Goal: Navigation & Orientation: Understand site structure

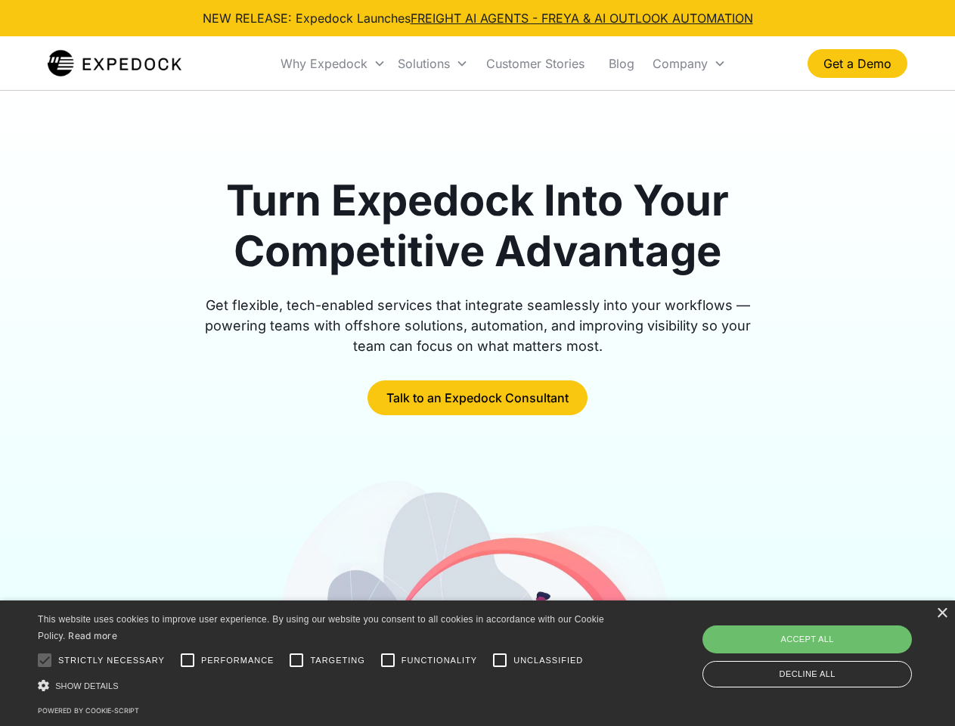
click at [334, 64] on div "Why Expedock" at bounding box center [324, 63] width 87 height 15
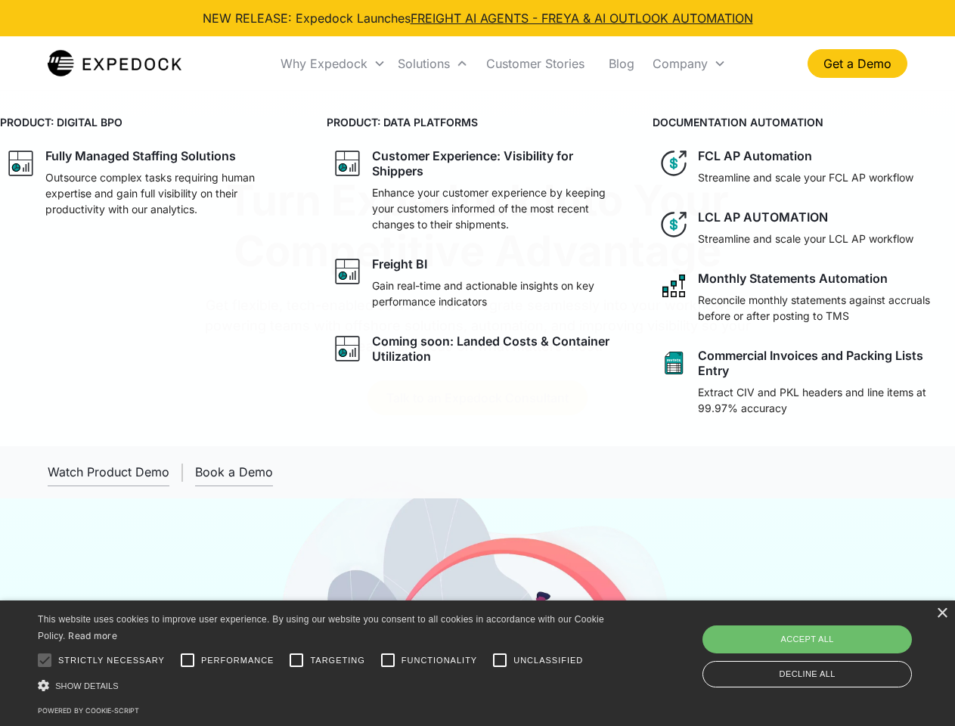
click at [433, 64] on div "Solutions" at bounding box center [424, 63] width 52 height 15
click at [689, 64] on div "Company" at bounding box center [680, 63] width 55 height 15
click at [45, 660] on div at bounding box center [44, 660] width 30 height 30
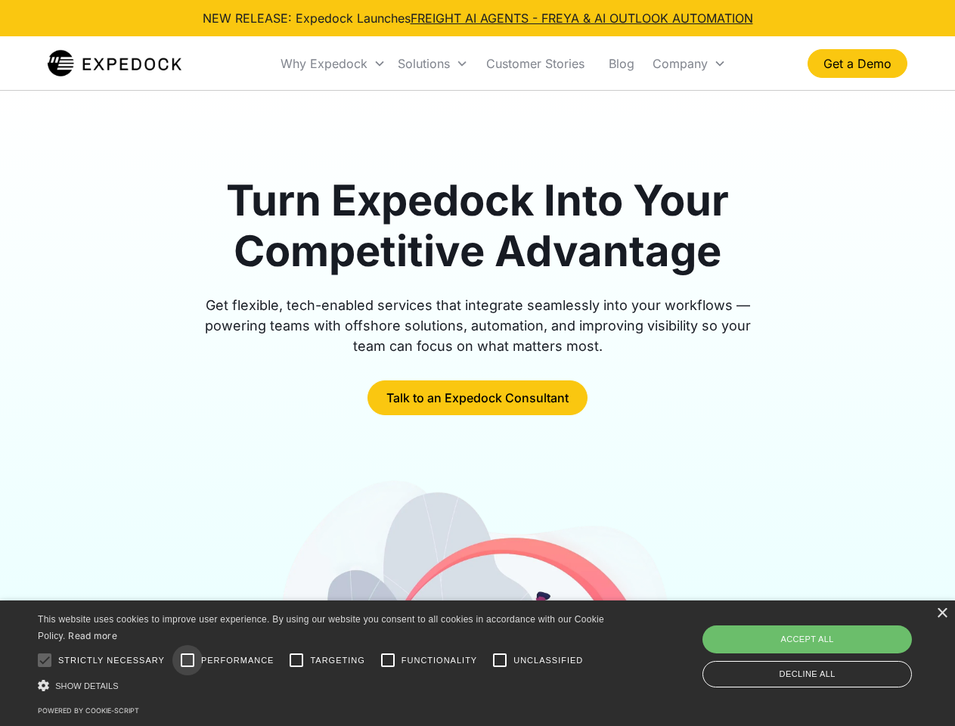
click at [188, 660] on input "Performance" at bounding box center [187, 660] width 30 height 30
checkbox input "true"
click at [296, 660] on input "Targeting" at bounding box center [296, 660] width 30 height 30
checkbox input "true"
click at [388, 660] on input "Functionality" at bounding box center [388, 660] width 30 height 30
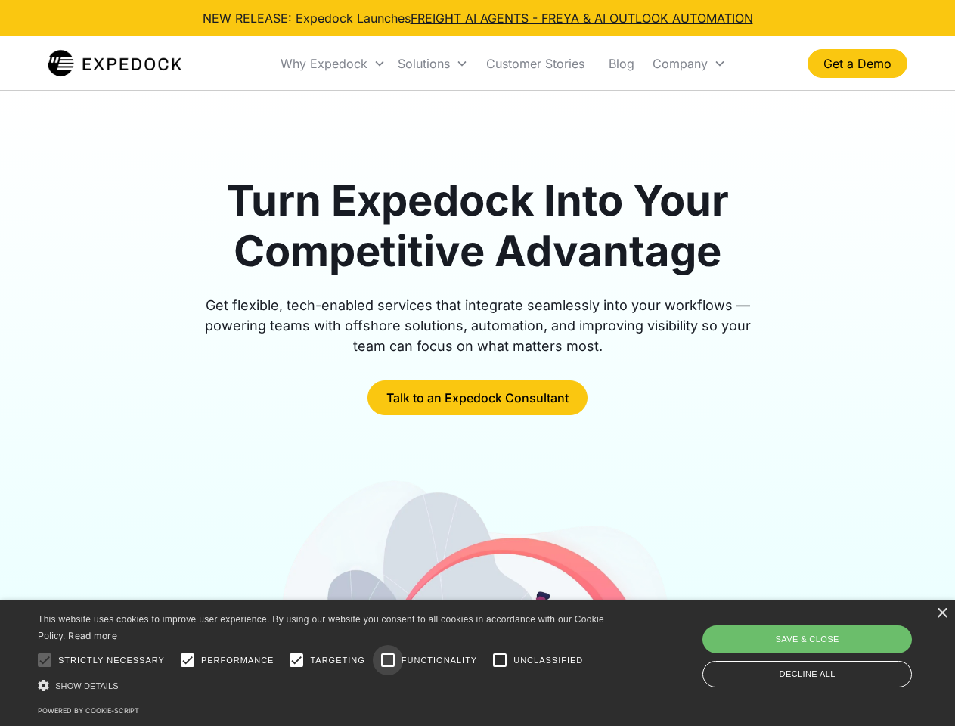
checkbox input "true"
click at [500, 660] on input "Unclassified" at bounding box center [500, 660] width 30 height 30
checkbox input "true"
click at [324, 685] on div "Show details Hide details" at bounding box center [324, 686] width 572 height 16
